Goal: Information Seeking & Learning: Learn about a topic

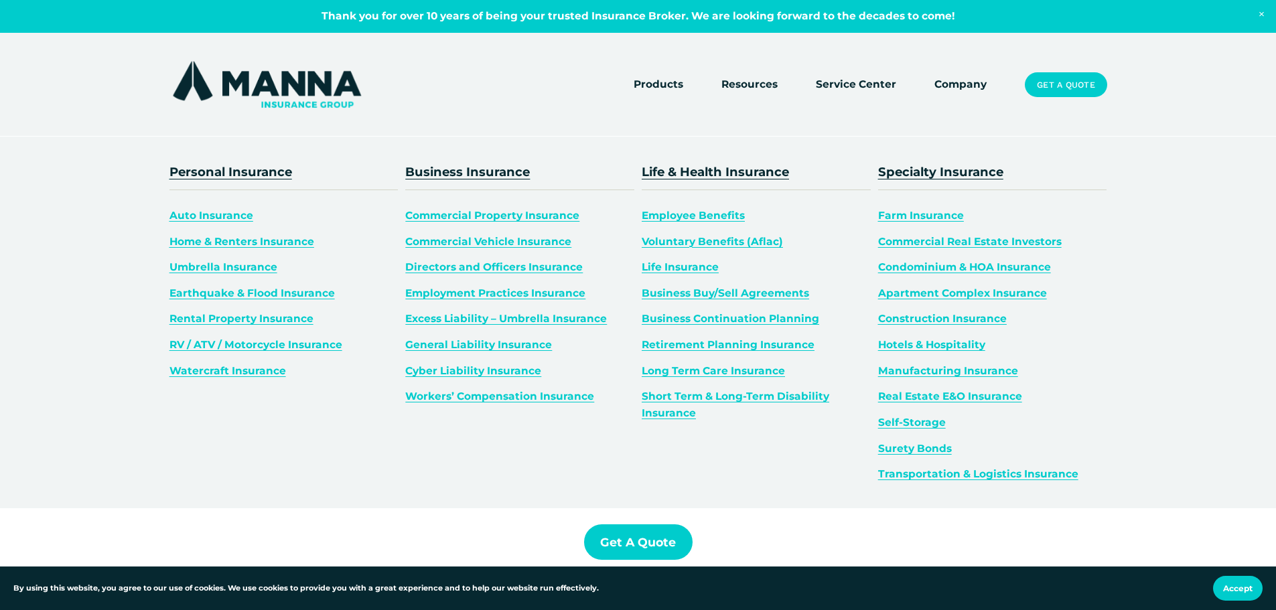
click at [913, 218] on span "Farm Insurance" at bounding box center [921, 215] width 86 height 13
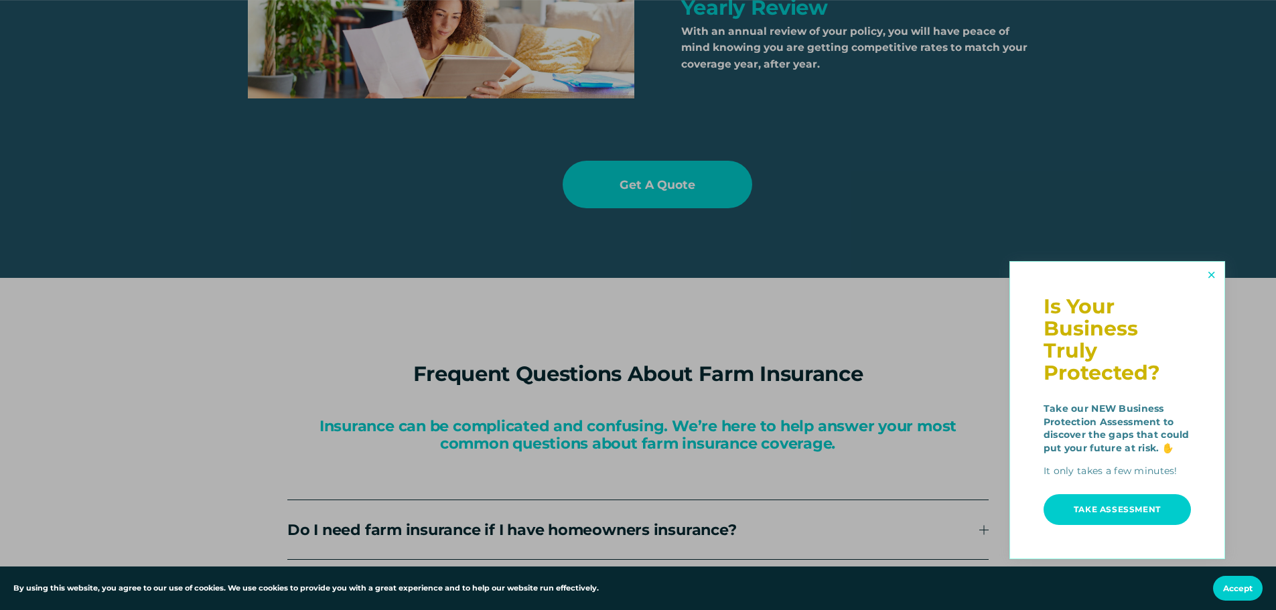
scroll to position [2713, 0]
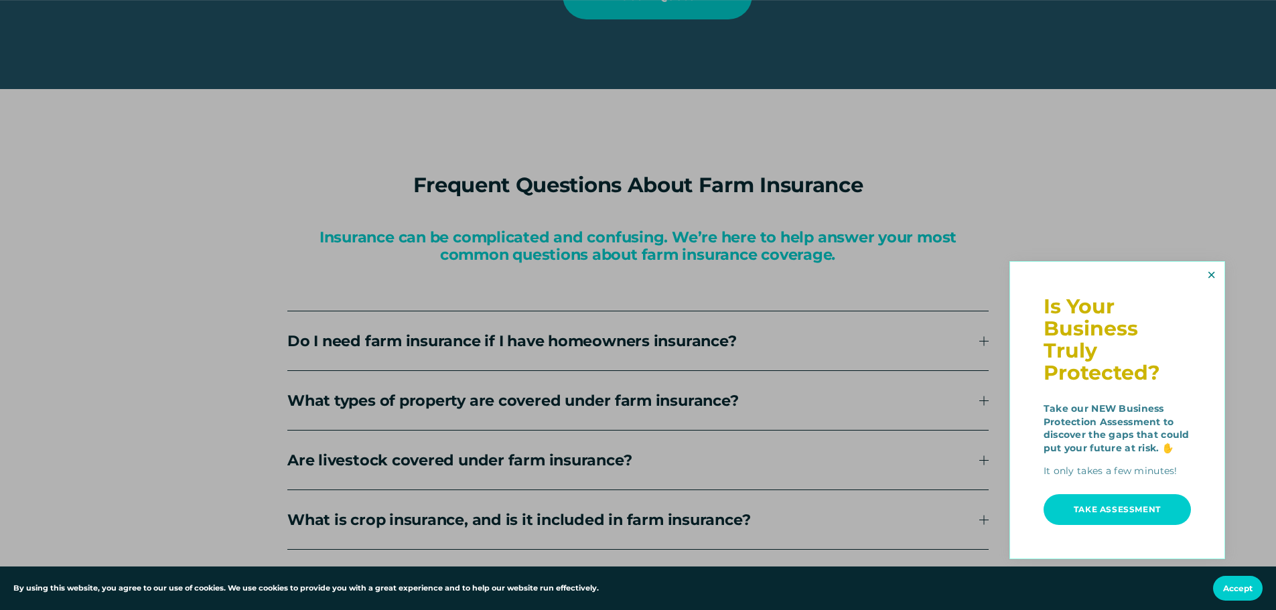
click at [1213, 277] on link "Close" at bounding box center [1211, 275] width 21 height 22
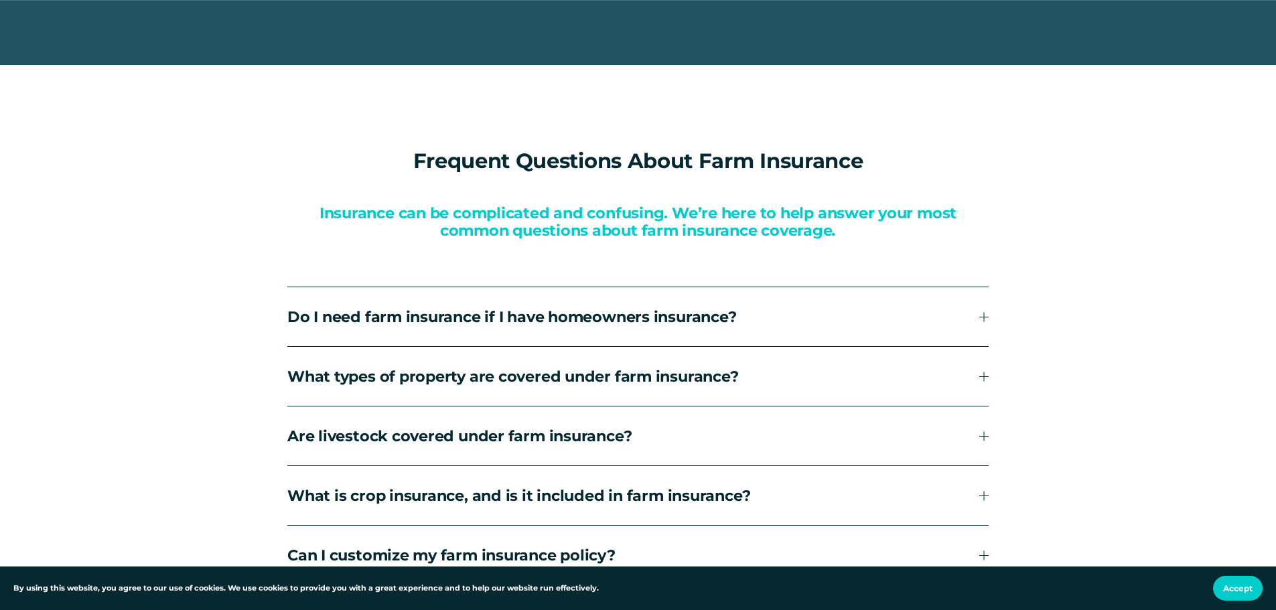
scroll to position [2831, 0]
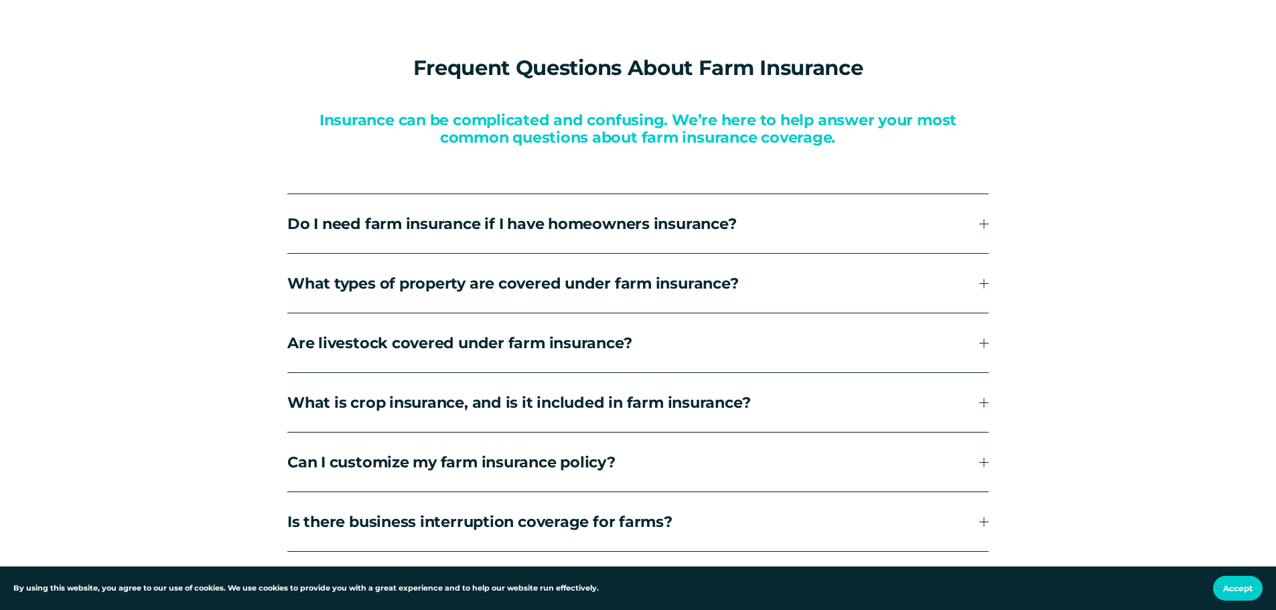
click at [984, 288] on div at bounding box center [984, 283] width 1 height 9
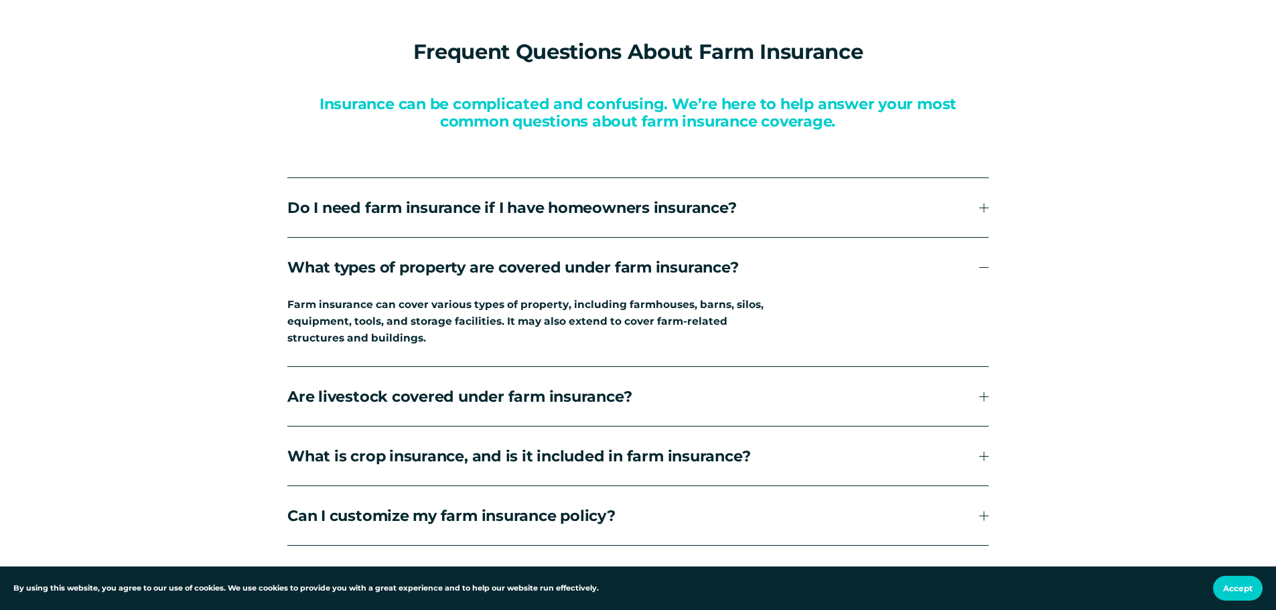
scroll to position [2931, 0]
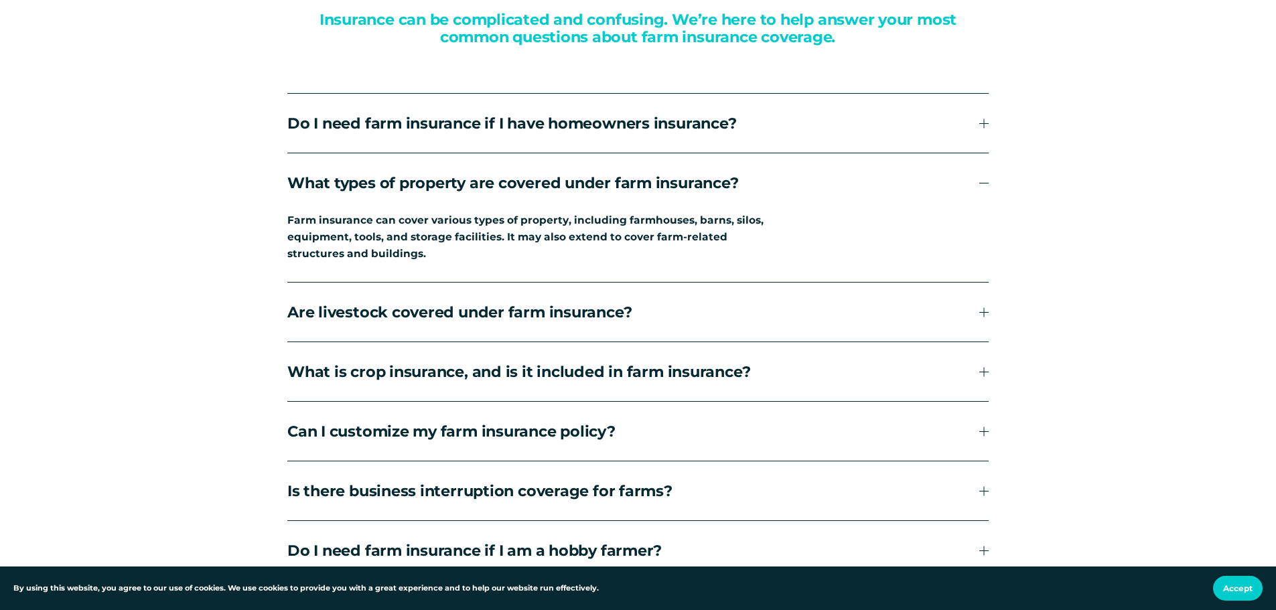
click at [978, 379] on span "What is crop insurance, and is it included in farm insurance?" at bounding box center [633, 371] width 692 height 19
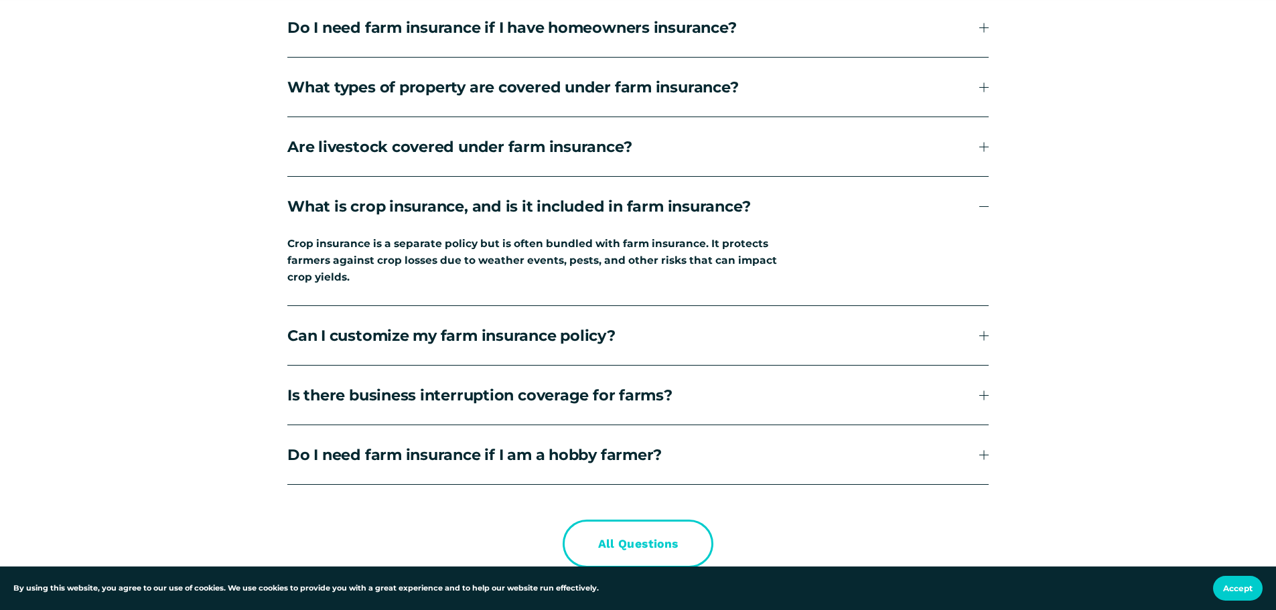
scroll to position [3065, 0]
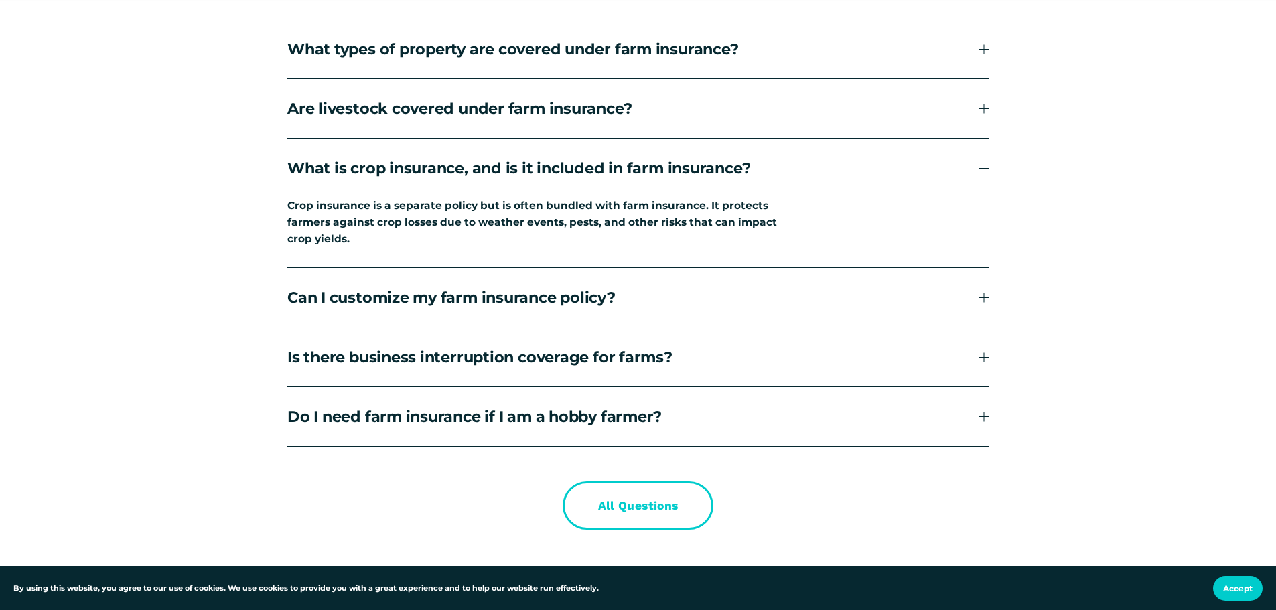
click at [984, 362] on div at bounding box center [984, 356] width 1 height 9
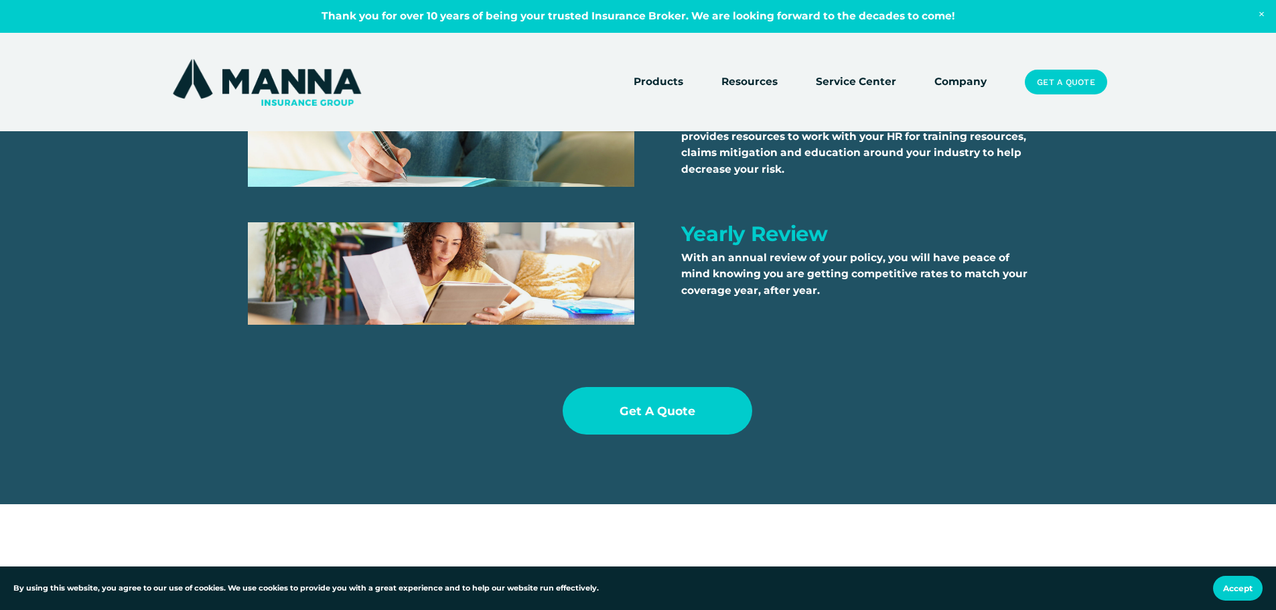
scroll to position [2110, 0]
